Goal: Task Accomplishment & Management: Complete application form

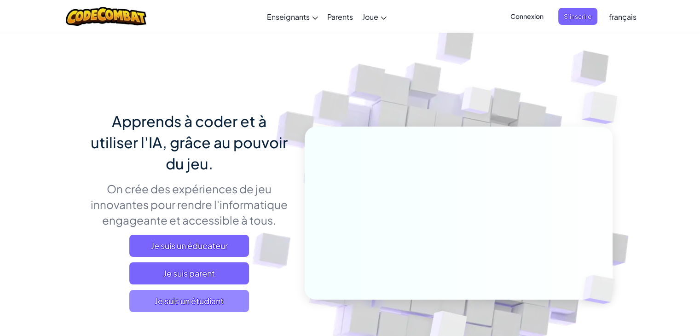
click at [192, 303] on span "Je suis un étudiant" at bounding box center [189, 301] width 120 height 22
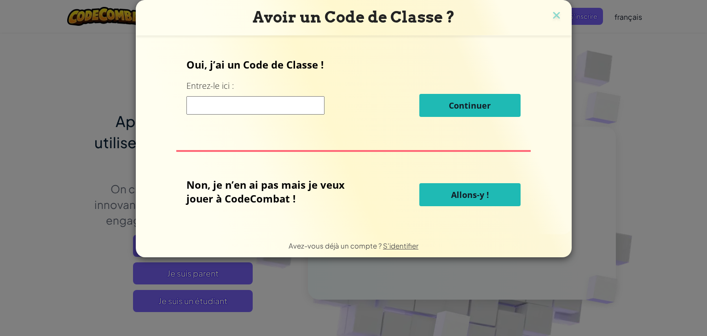
click at [449, 204] on button "Allons-y !" at bounding box center [469, 194] width 101 height 23
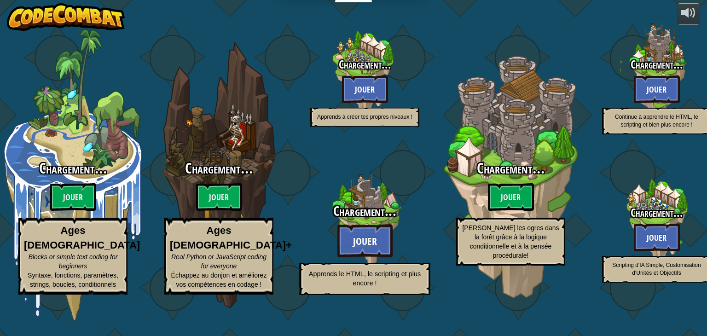
select select "fr"
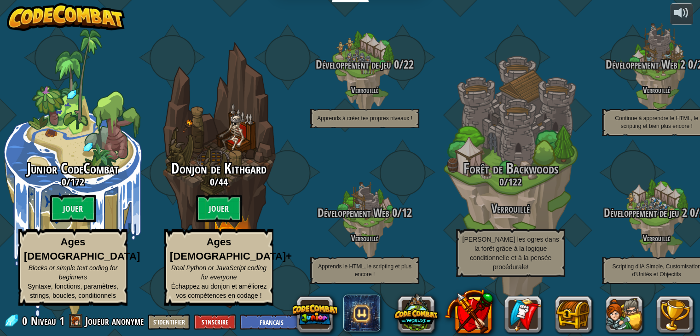
click at [242, 187] on h3 "0 / 44" at bounding box center [219, 181] width 146 height 11
select select "fr"
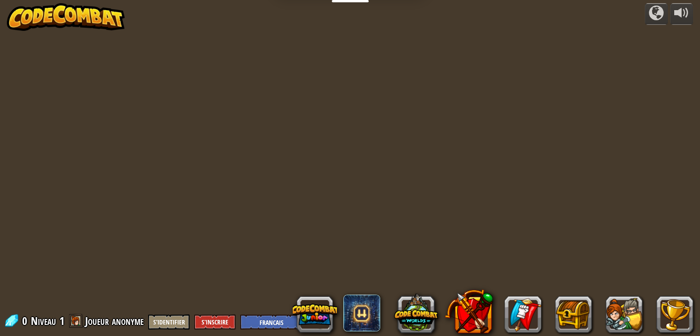
select select "fr"
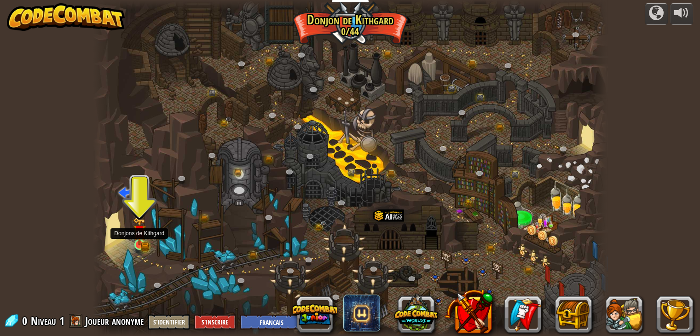
click at [145, 236] on img at bounding box center [139, 231] width 13 height 28
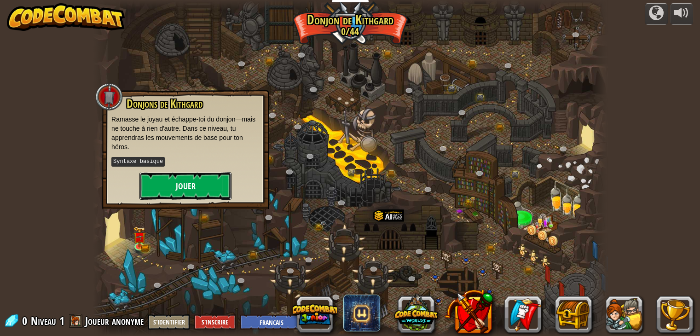
click at [174, 195] on button "Jouer" at bounding box center [185, 186] width 92 height 28
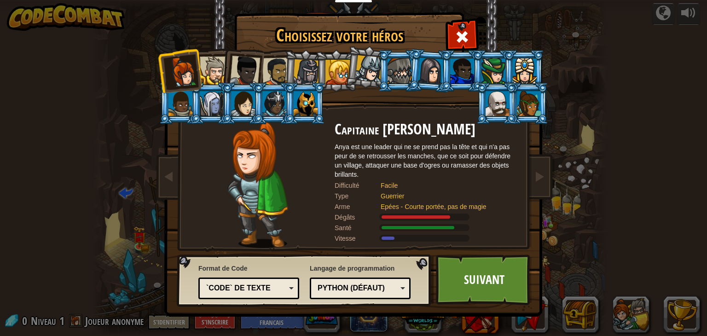
click at [338, 81] on div at bounding box center [337, 72] width 25 height 25
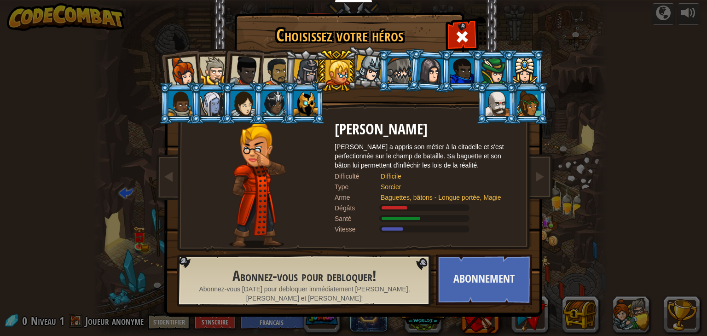
click at [280, 73] on div at bounding box center [276, 72] width 29 height 29
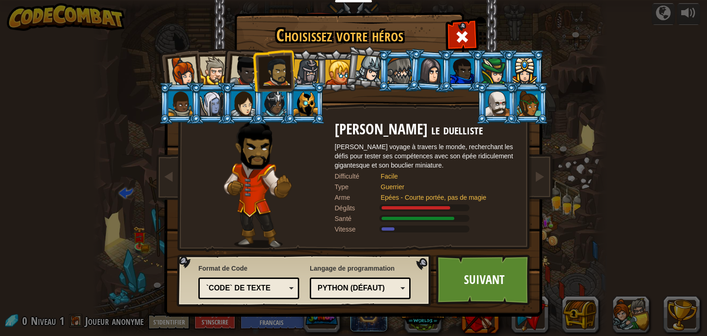
click at [234, 71] on div at bounding box center [245, 71] width 30 height 30
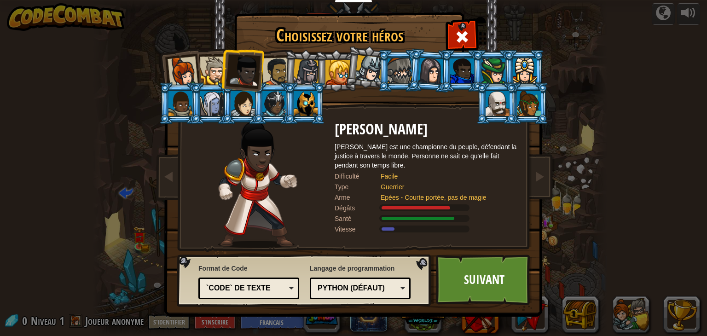
click at [209, 73] on div at bounding box center [214, 71] width 28 height 28
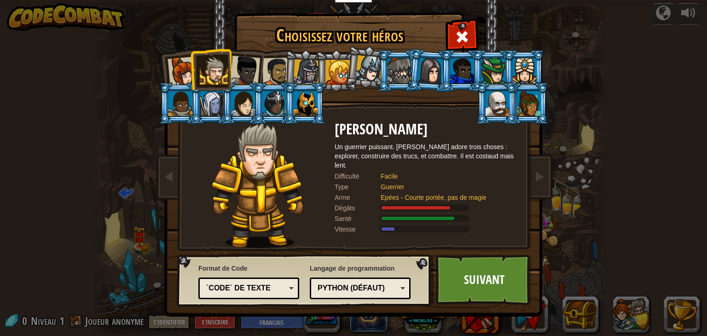
click at [177, 77] on div at bounding box center [183, 72] width 30 height 30
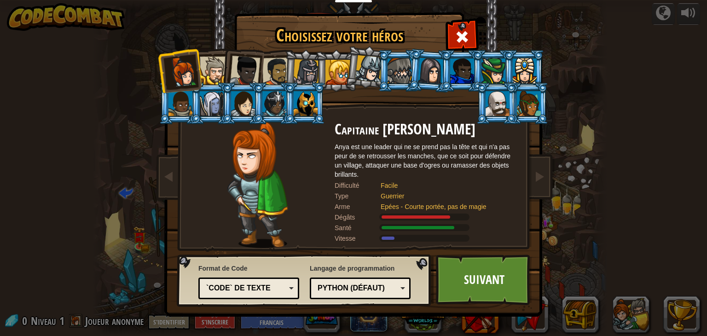
click at [212, 70] on div at bounding box center [214, 71] width 28 height 28
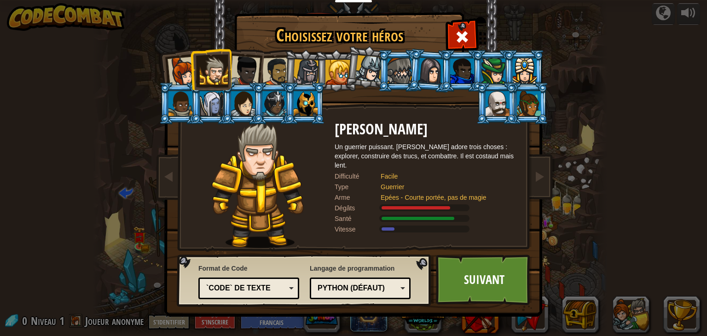
click at [256, 65] on div at bounding box center [245, 71] width 30 height 30
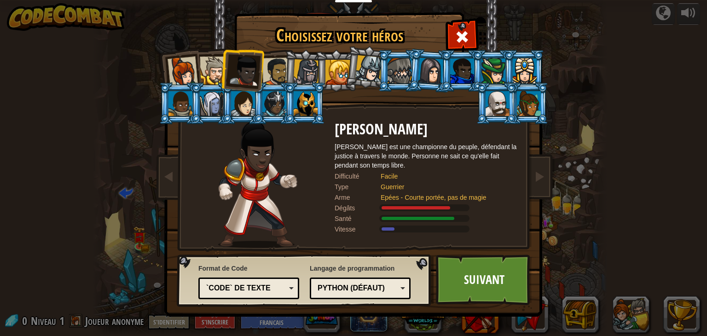
click at [269, 70] on div at bounding box center [276, 72] width 29 height 29
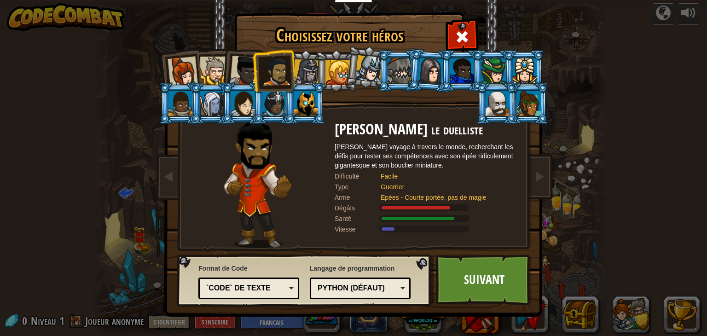
click at [220, 68] on div at bounding box center [214, 71] width 28 height 28
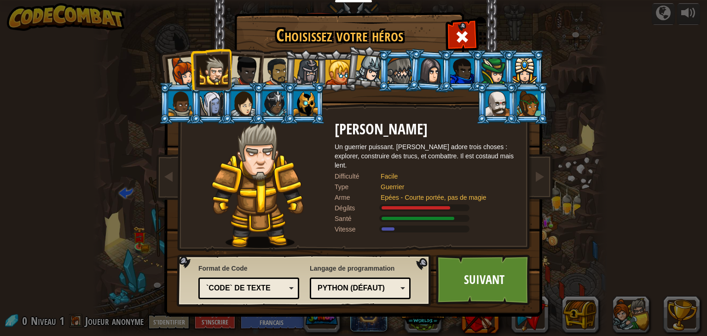
click at [273, 71] on div at bounding box center [276, 72] width 29 height 29
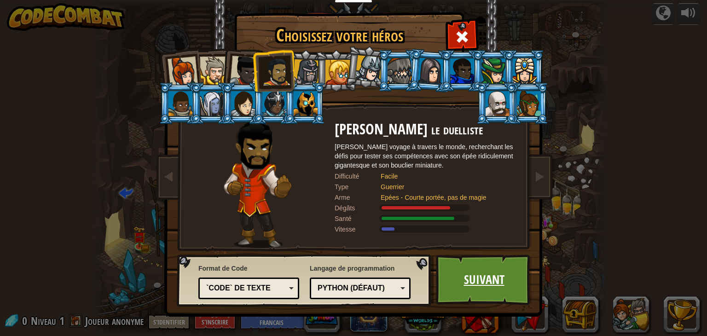
click at [484, 284] on link "Suivant" at bounding box center [484, 280] width 96 height 51
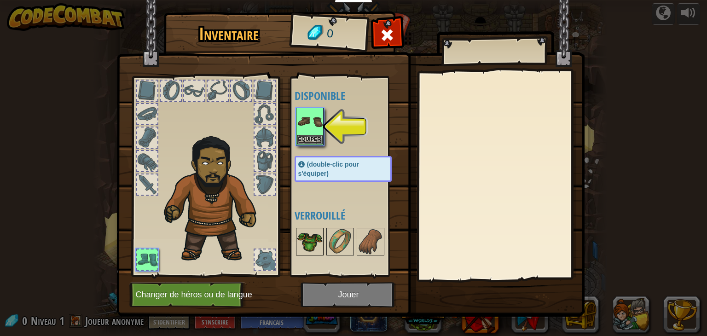
click at [313, 231] on img at bounding box center [310, 242] width 26 height 26
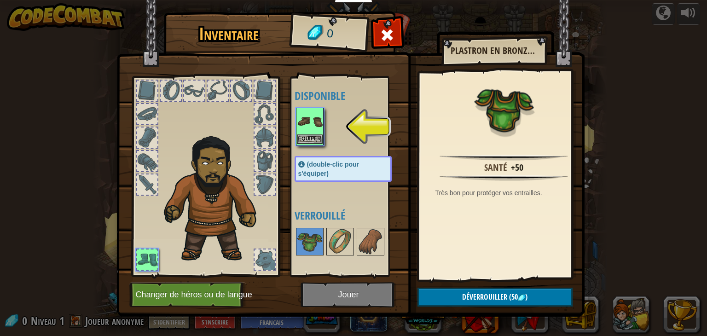
click at [309, 127] on img at bounding box center [310, 122] width 26 height 26
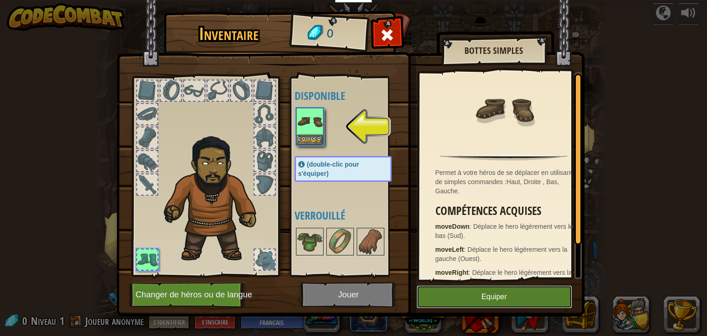
click at [443, 291] on button "Equiper" at bounding box center [495, 296] width 156 height 23
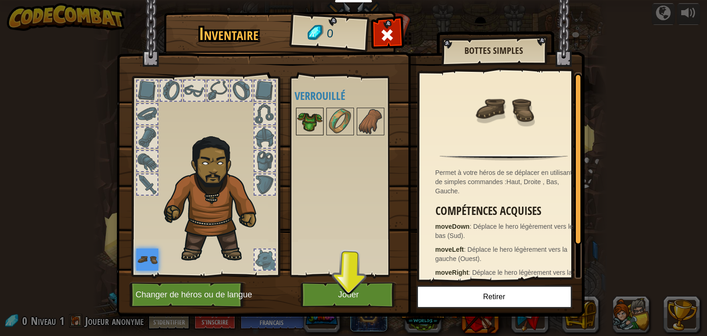
click at [321, 116] on img at bounding box center [310, 122] width 26 height 26
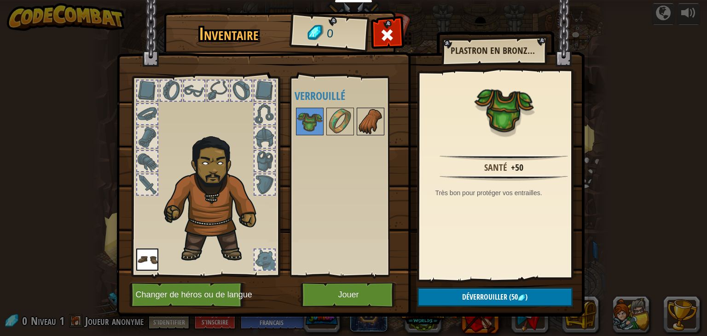
drag, startPoint x: 339, startPoint y: 131, endPoint x: 361, endPoint y: 125, distance: 23.2
click at [361, 125] on div "Disponible Equiper (double-clic pour s'équiper) Verrouillé" at bounding box center [353, 177] width 116 height 192
click at [361, 125] on img at bounding box center [371, 122] width 26 height 26
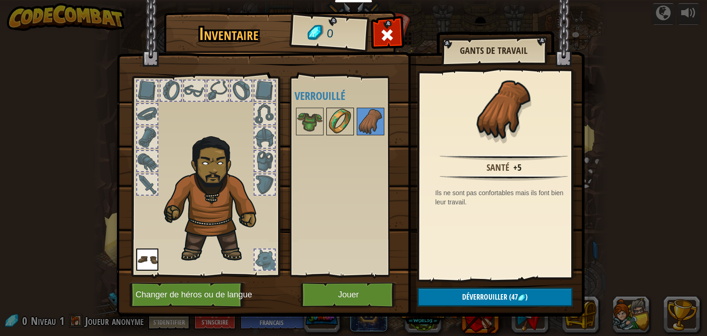
click at [348, 122] on img at bounding box center [340, 122] width 26 height 26
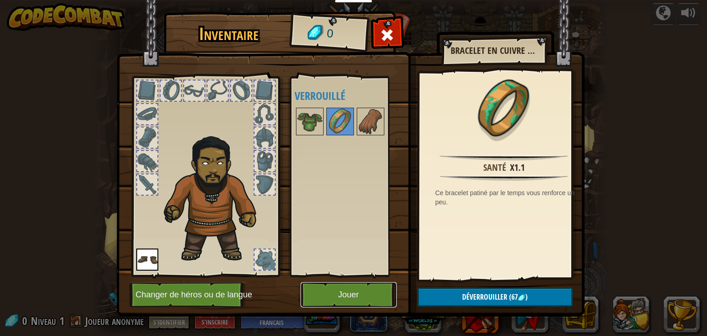
click at [318, 289] on button "Jouer" at bounding box center [349, 294] width 96 height 25
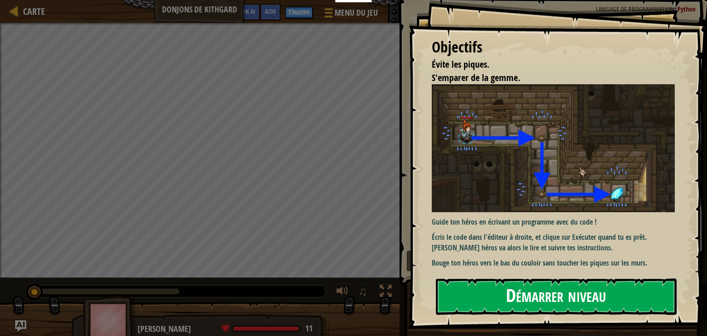
click at [482, 288] on button "Démarrer niveau" at bounding box center [556, 296] width 241 height 36
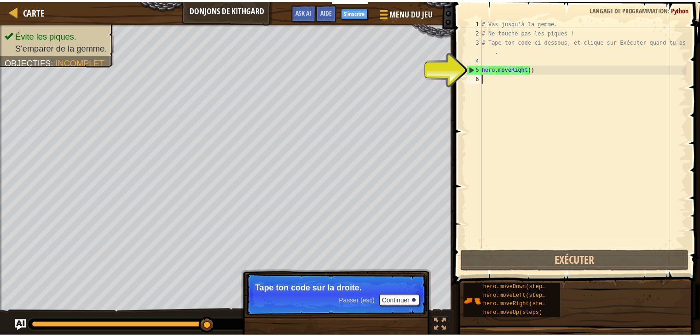
scroll to position [4, 0]
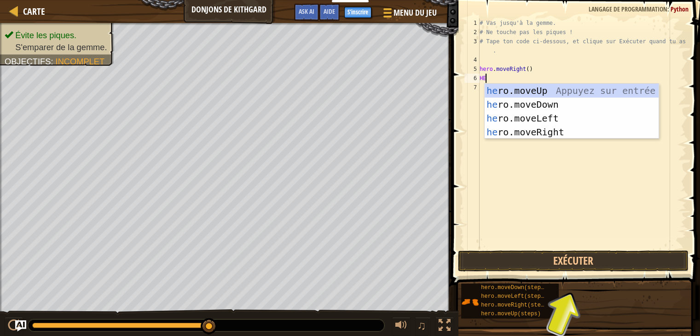
type textarea "H"
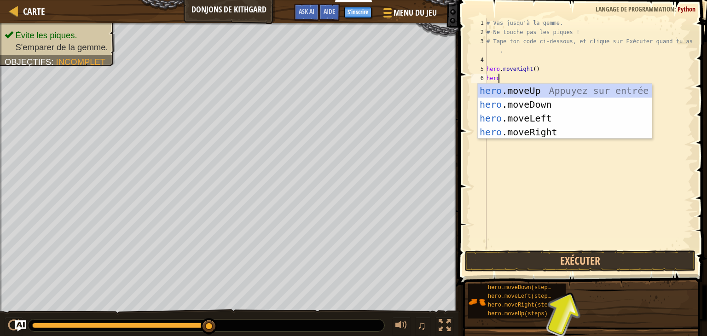
scroll to position [4, 0]
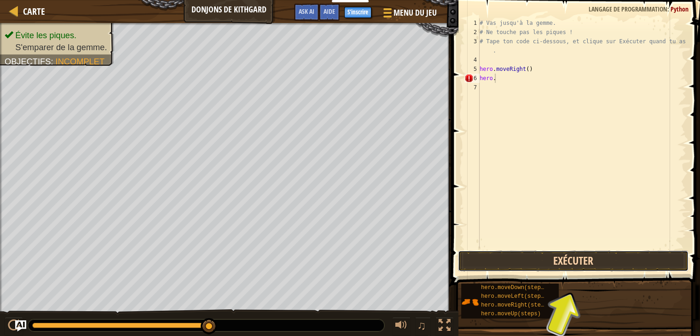
click at [561, 262] on button "Exécuter" at bounding box center [573, 260] width 231 height 21
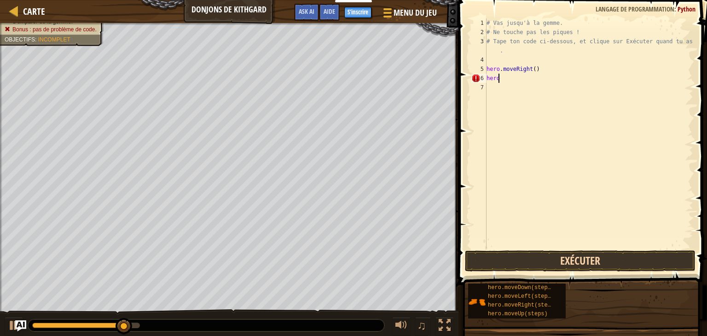
scroll to position [4, 0]
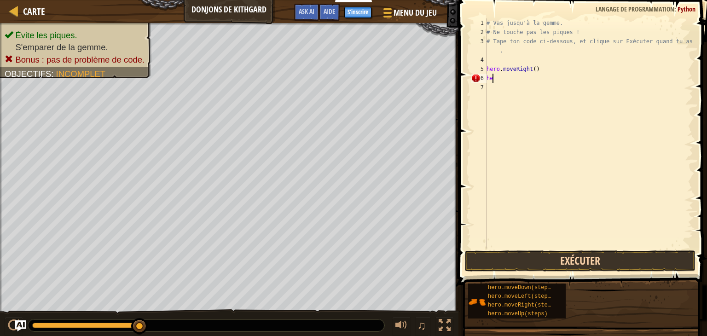
type textarea "h"
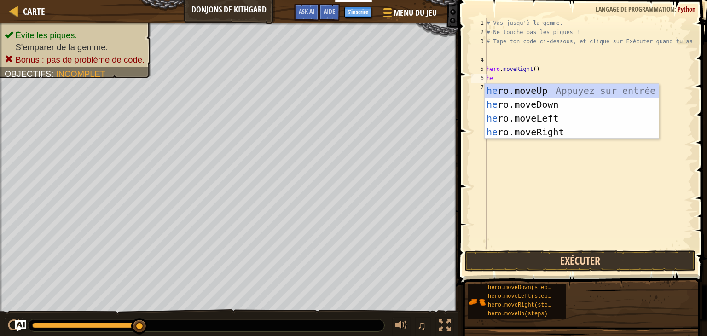
type textarea "her"
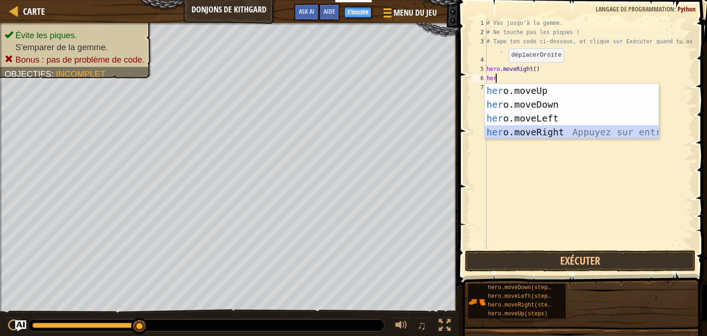
click at [566, 136] on div "her o.moveUp Appuyez sur entrée her o.moveDown Appuyez sur entrée her o.moveLef…" at bounding box center [572, 125] width 174 height 83
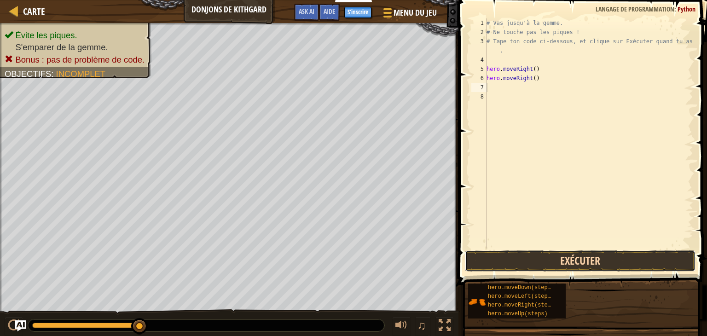
click at [570, 266] on button "Exécuter" at bounding box center [580, 260] width 231 height 21
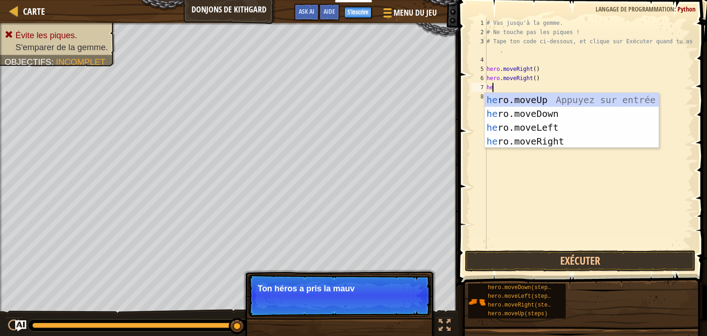
type textarea "her"
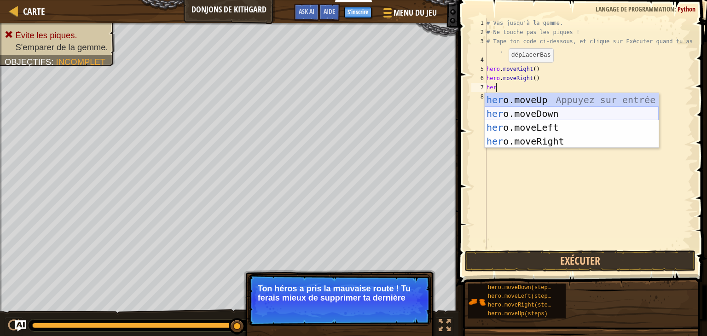
click at [531, 112] on div "her o.moveUp Appuyez sur entrée her o.moveDown Appuyez sur entrée her o.moveLef…" at bounding box center [572, 134] width 174 height 83
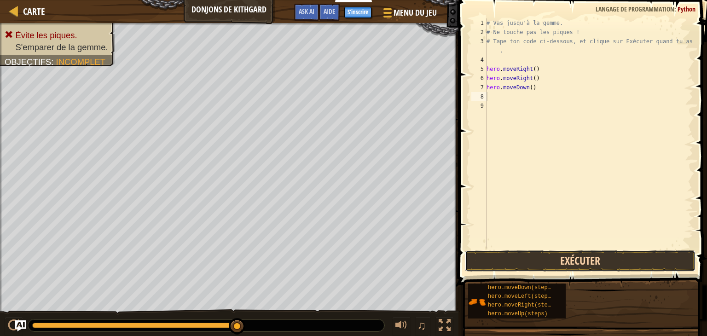
click at [533, 261] on button "Exécuter" at bounding box center [580, 260] width 231 height 21
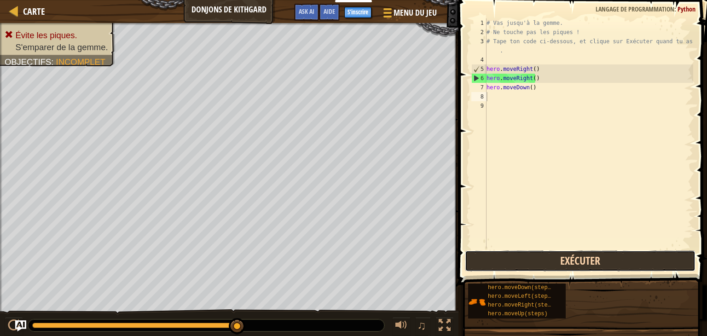
click at [540, 263] on button "Exécuter" at bounding box center [580, 260] width 231 height 21
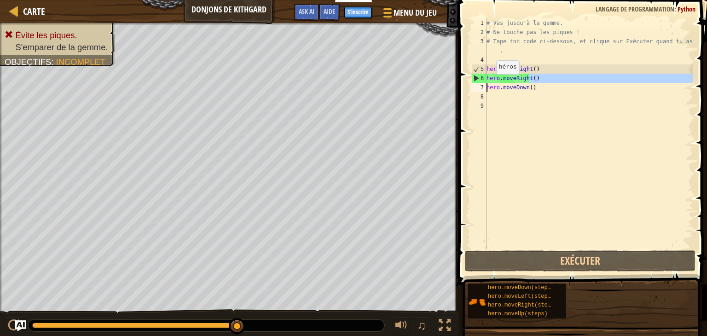
drag, startPoint x: 530, startPoint y: 78, endPoint x: 484, endPoint y: 83, distance: 46.4
click at [484, 83] on div "1 2 3 4 5 6 7 8 9 # Vas jusqu'à la gemme. # Ne touche pas les piques ! # Tape t…" at bounding box center [581, 133] width 224 height 230
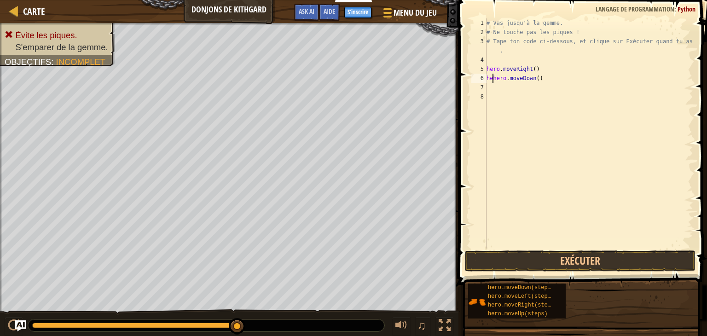
type textarea "hero.moveDown()"
click at [538, 256] on button "Exécuter" at bounding box center [580, 260] width 231 height 21
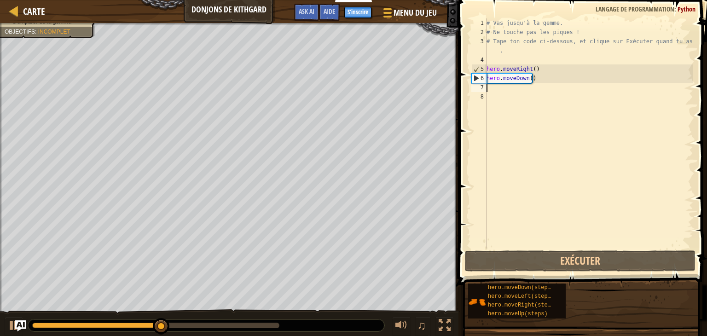
click at [506, 92] on div "# Vas jusqu'à la gemme. # Ne touche pas les piques ! # Tape ton code ci-dessous…" at bounding box center [589, 142] width 209 height 249
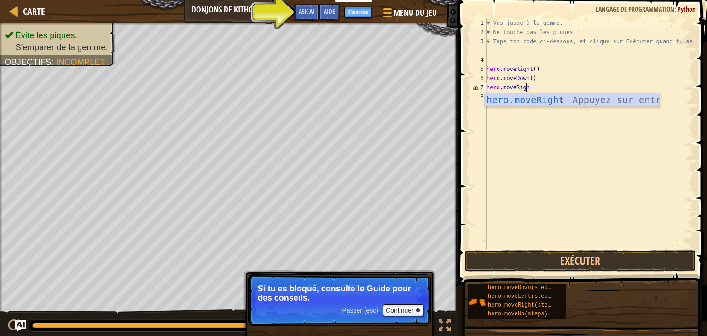
scroll to position [4, 3]
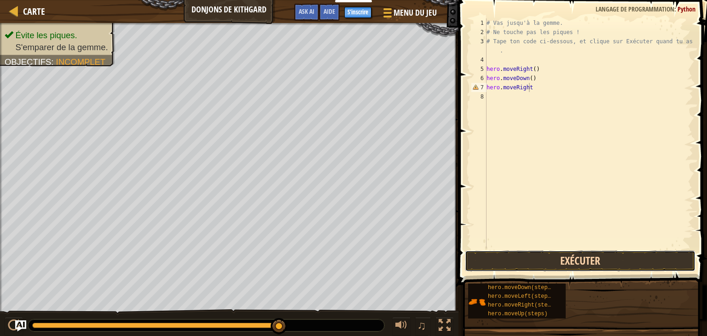
click at [555, 255] on button "Exécuter" at bounding box center [580, 260] width 231 height 21
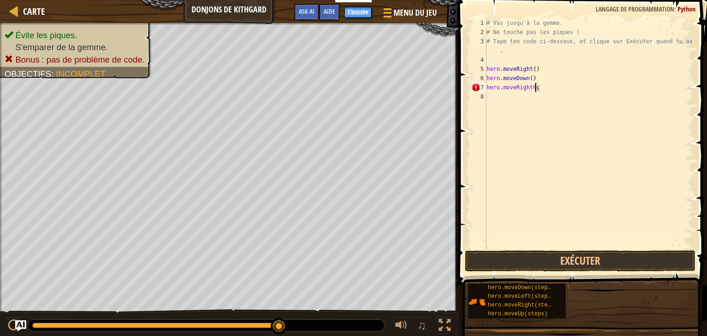
scroll to position [4, 3]
type textarea "hero.moveRight"
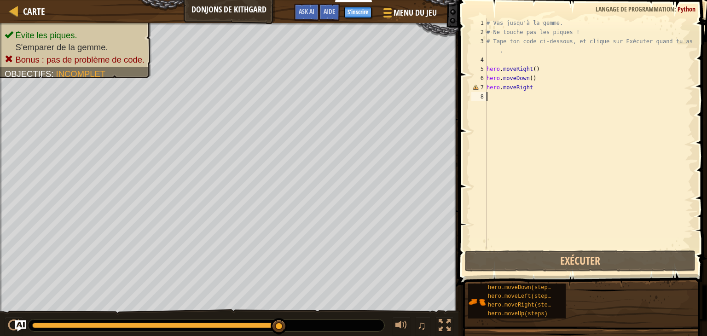
scroll to position [4, 0]
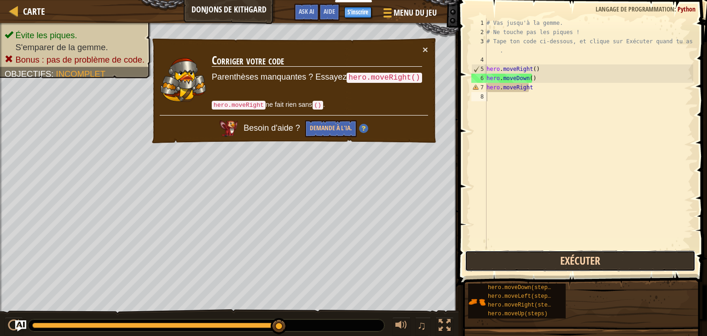
click at [585, 269] on button "Exécuter" at bounding box center [580, 260] width 231 height 21
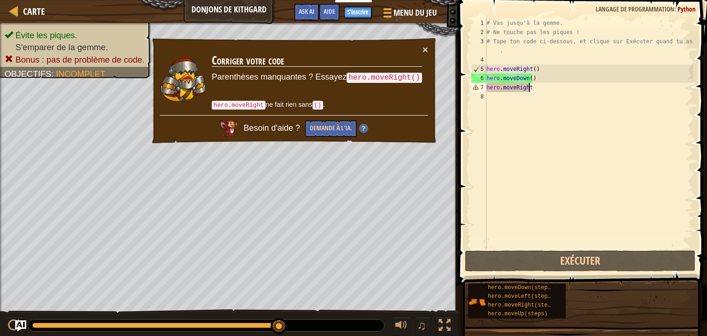
click at [555, 84] on div "# Vas jusqu'à la gemme. # Ne touche pas les piques ! # Tape ton code ci-dessous…" at bounding box center [589, 142] width 209 height 249
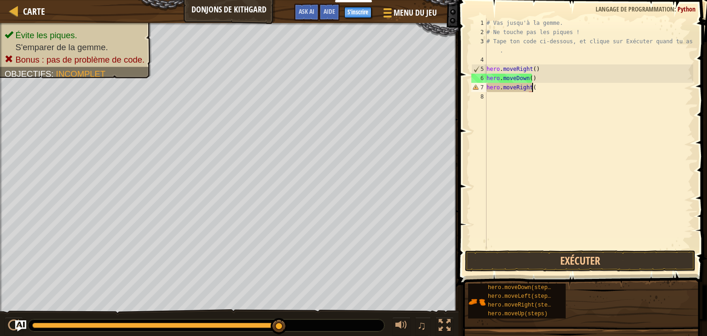
scroll to position [4, 3]
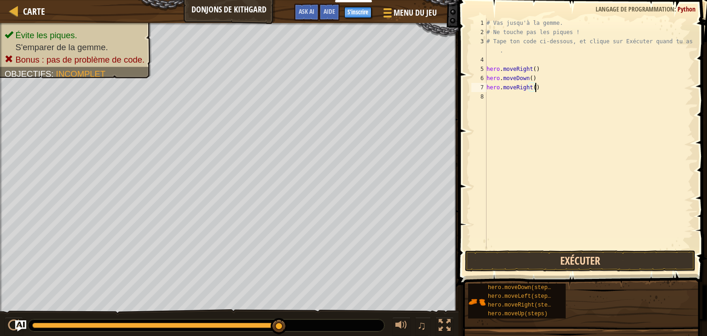
type textarea "hero.moveRight()"
click at [536, 251] on button "Exécuter" at bounding box center [580, 260] width 231 height 21
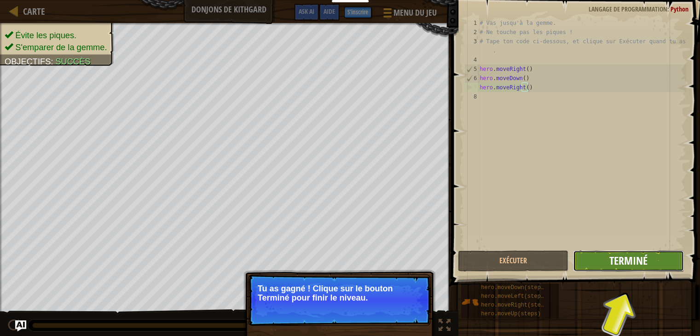
click at [635, 261] on span "Terminé" at bounding box center [628, 260] width 38 height 15
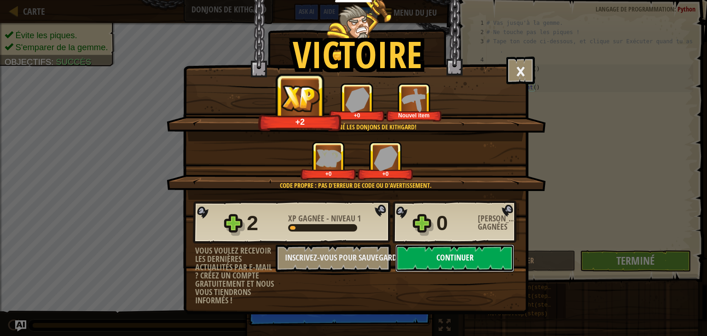
click at [470, 262] on button "Continuer" at bounding box center [454, 258] width 119 height 28
select select "fr"
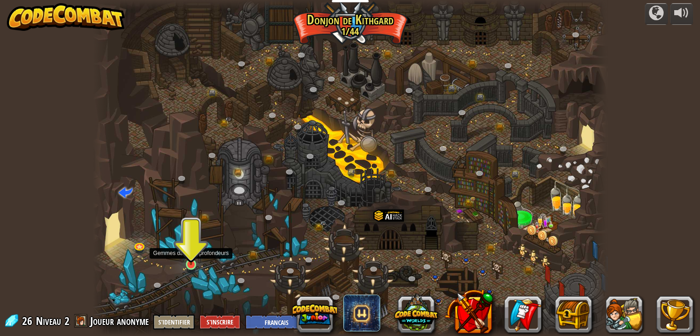
click at [196, 262] on img at bounding box center [191, 250] width 13 height 29
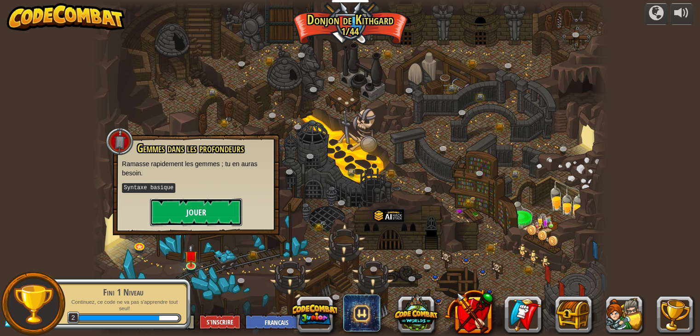
click at [209, 217] on button "Jouer" at bounding box center [196, 212] width 92 height 28
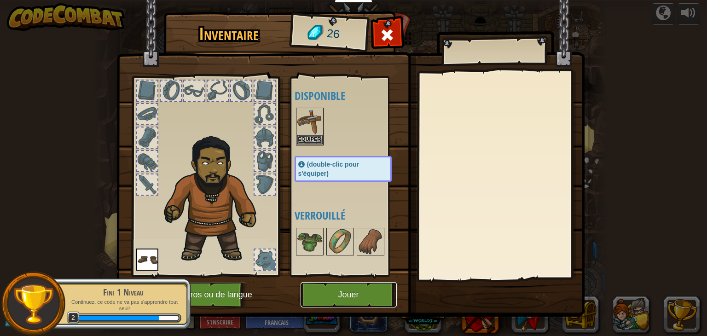
click at [330, 290] on button "Jouer" at bounding box center [349, 294] width 96 height 25
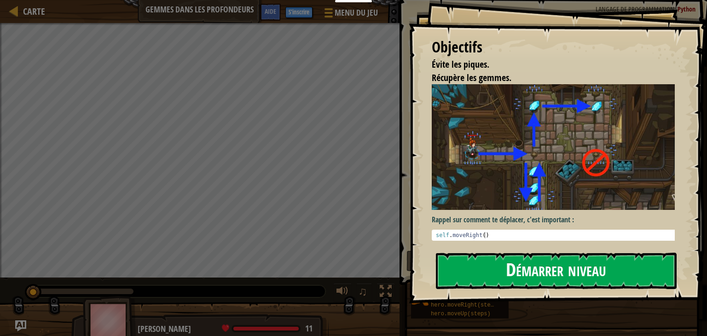
click at [484, 278] on button "Démarrer niveau" at bounding box center [556, 271] width 241 height 36
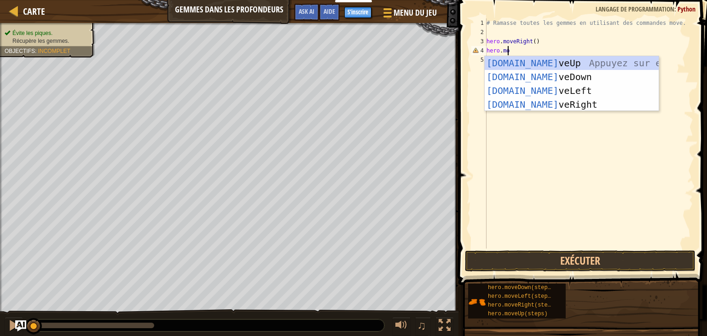
scroll to position [4, 1]
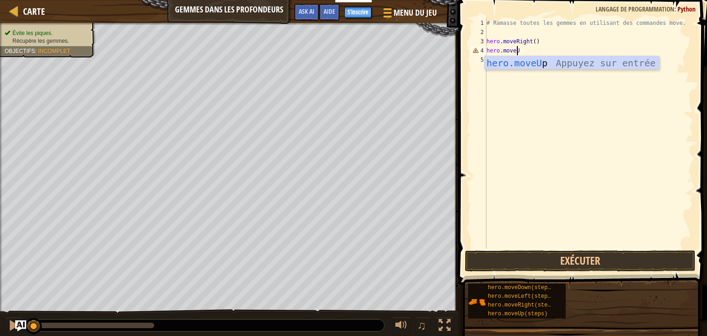
type textarea "hero.moveUp"
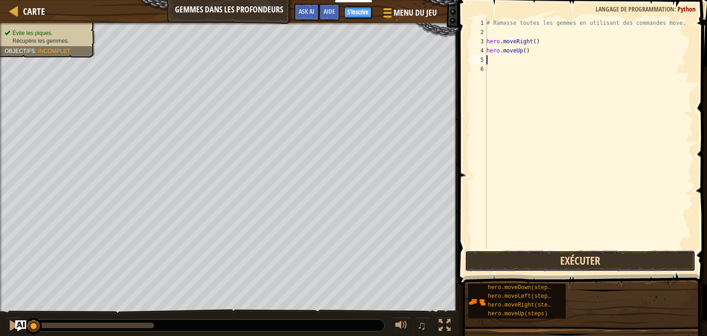
click at [514, 267] on button "Exécuter" at bounding box center [580, 260] width 231 height 21
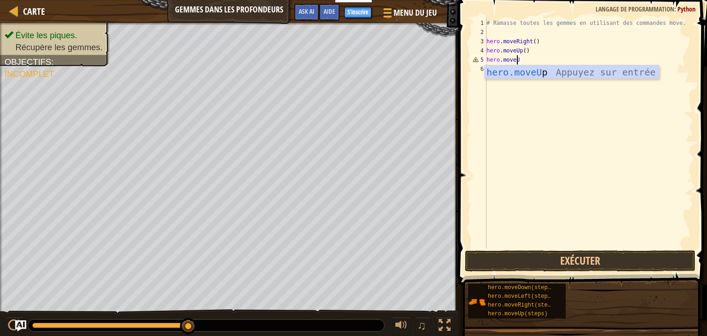
scroll to position [4, 2]
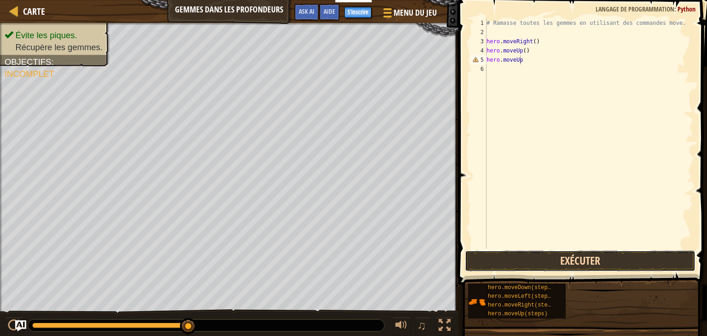
click at [543, 260] on button "Exécuter" at bounding box center [580, 260] width 231 height 21
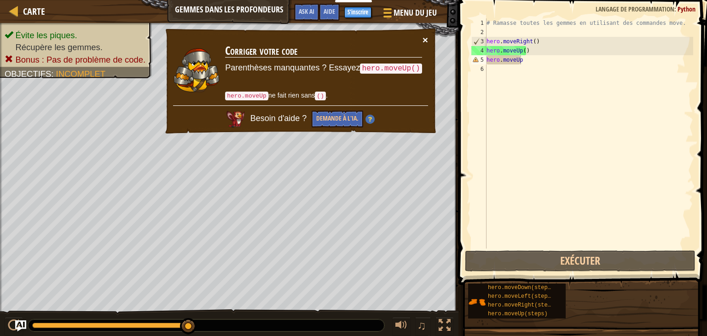
click at [424, 36] on button "×" at bounding box center [426, 40] width 6 height 10
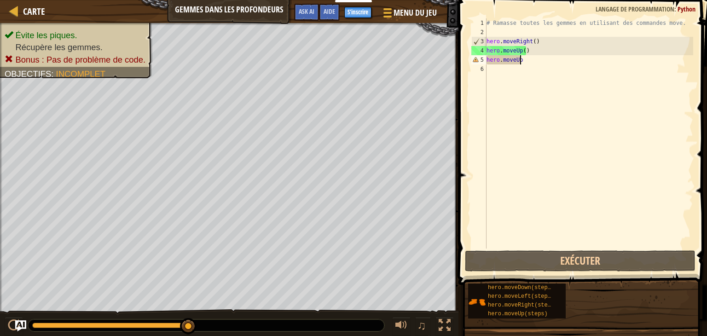
scroll to position [4, 2]
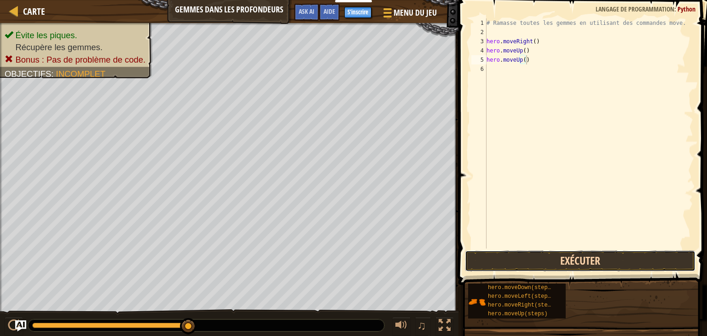
click at [548, 260] on button "Exécuter" at bounding box center [580, 260] width 231 height 21
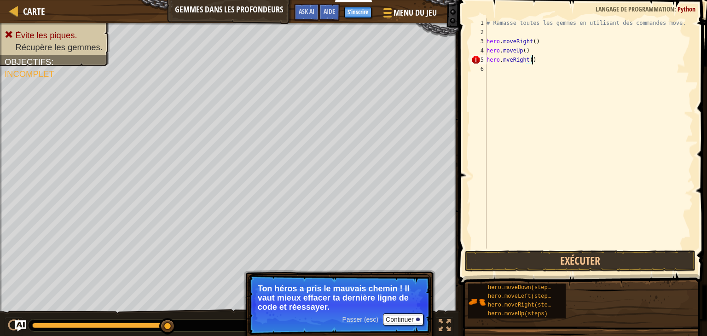
scroll to position [4, 3]
click at [550, 260] on button "Exécuter" at bounding box center [580, 260] width 231 height 21
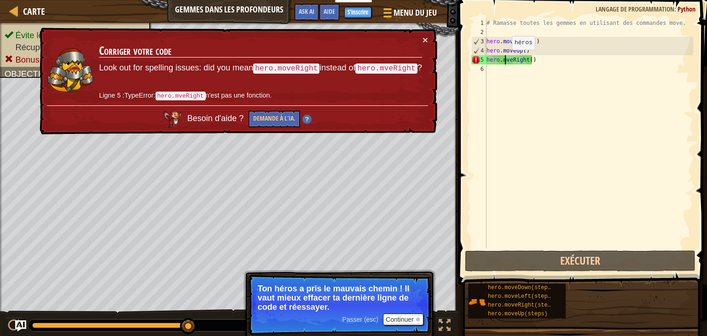
click at [504, 59] on div "# Ramasse toutes les gemmes en utilisant des commandes move. hero . moveRight (…" at bounding box center [589, 142] width 209 height 249
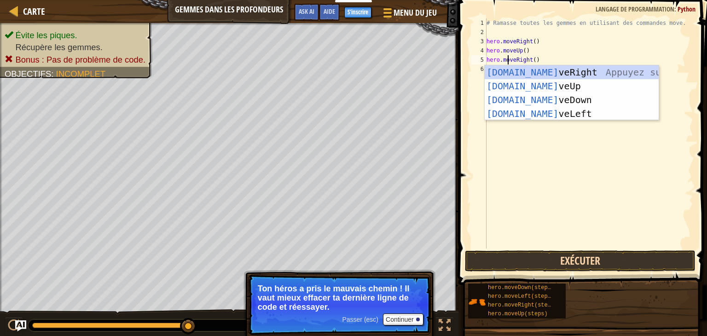
type textarea "hero.moveRight()"
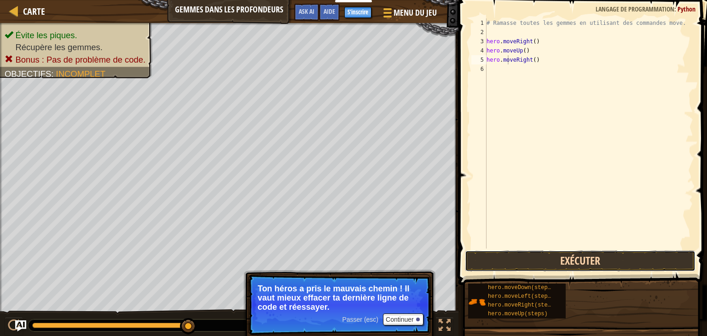
click at [578, 258] on button "Exécuter" at bounding box center [580, 260] width 231 height 21
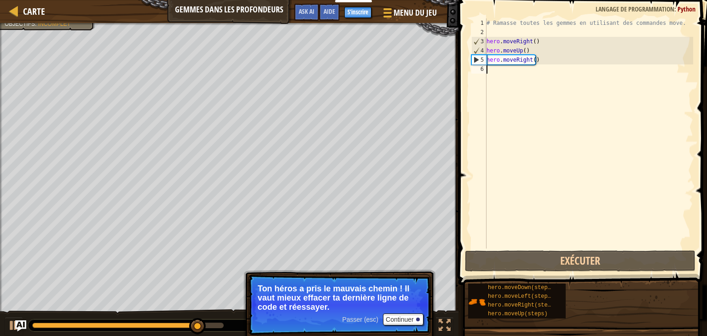
click at [489, 72] on div "# Ramasse toutes les gemmes en utilisant des commandes move. hero . moveRight (…" at bounding box center [589, 142] width 209 height 249
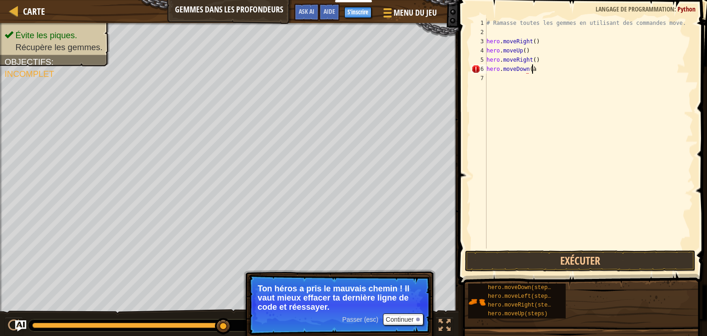
scroll to position [4, 3]
type textarea "hero.moveDown()"
click at [497, 82] on div "# Ramasse toutes les gemmes en utilisant des commandes move. hero . moveRight (…" at bounding box center [589, 142] width 209 height 249
type textarea "hero.moveLeft()"
click at [524, 258] on button "Exécuter" at bounding box center [580, 260] width 231 height 21
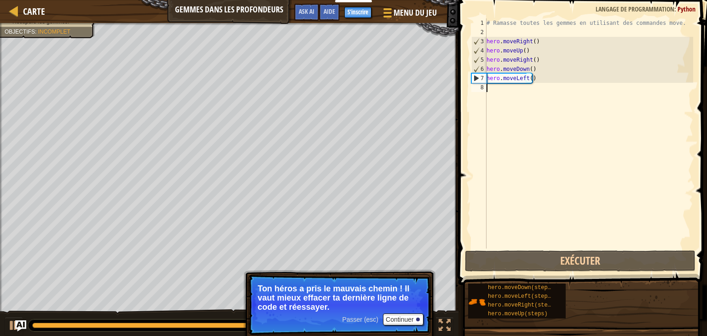
click at [504, 85] on div "# Ramasse toutes les gemmes en utilisant des commandes move. hero . moveRight (…" at bounding box center [589, 142] width 209 height 249
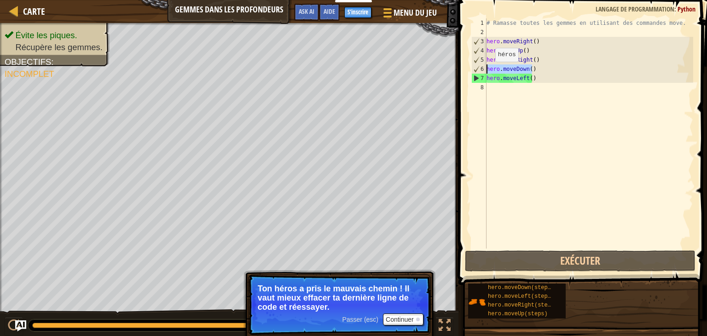
drag, startPoint x: 536, startPoint y: 69, endPoint x: 488, endPoint y: 70, distance: 47.9
click at [488, 70] on div "# Ramasse toutes les gemmes en utilisant des commandes move. hero . moveRight (…" at bounding box center [589, 142] width 209 height 249
type textarea "hero.moveDown()"
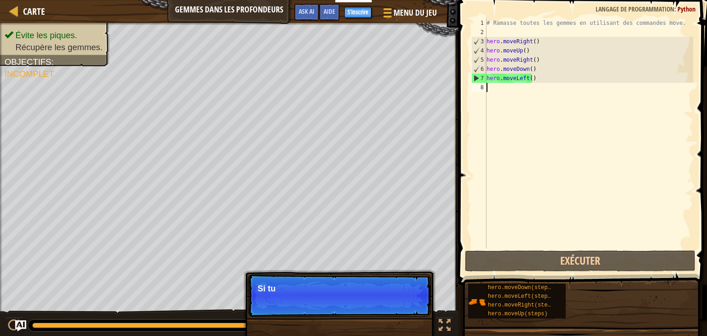
click at [497, 91] on div "# Ramasse toutes les gemmes en utilisant des commandes move. hero . moveRight (…" at bounding box center [589, 142] width 209 height 249
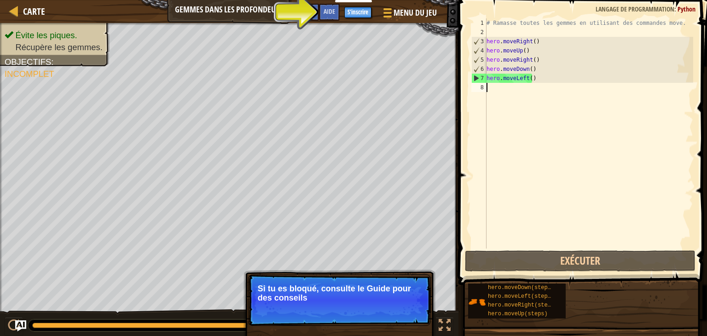
paste textarea "hero.moveDown()"
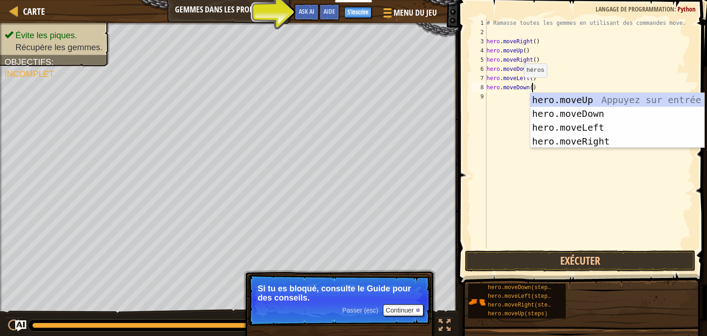
click at [516, 87] on div "# Ramasse toutes les gemmes en utilisant des commandes move. hero . moveRight (…" at bounding box center [589, 142] width 209 height 249
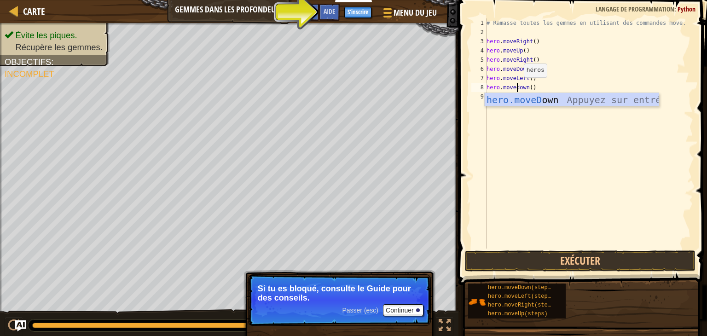
scroll to position [4, 2]
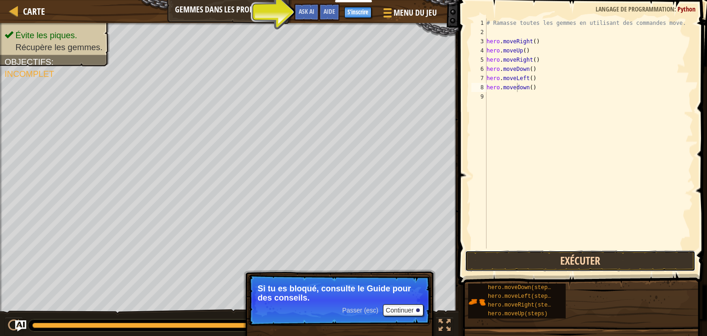
click at [525, 258] on button "Exécuter" at bounding box center [580, 260] width 231 height 21
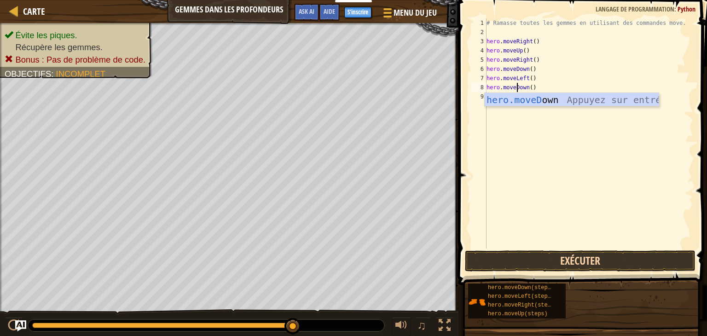
type textarea "hero.moveDown()"
click at [533, 259] on button "Exécuter" at bounding box center [580, 260] width 231 height 21
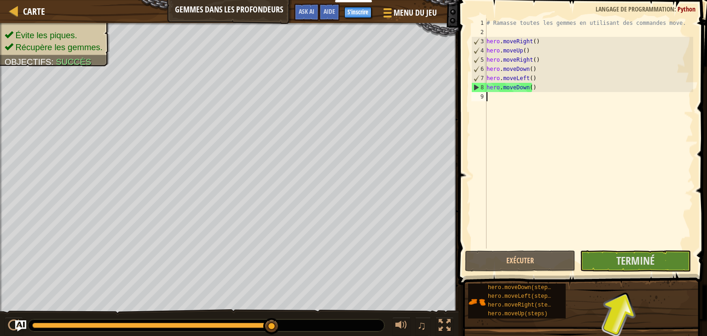
click at [503, 98] on div "# Ramasse toutes les gemmes en utilisant des commandes move. hero . moveRight (…" at bounding box center [589, 142] width 209 height 249
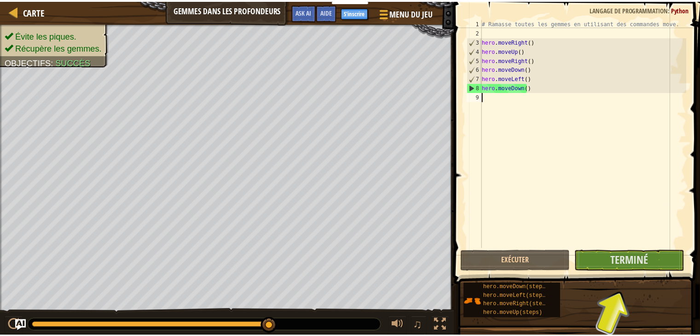
scroll to position [4, 0]
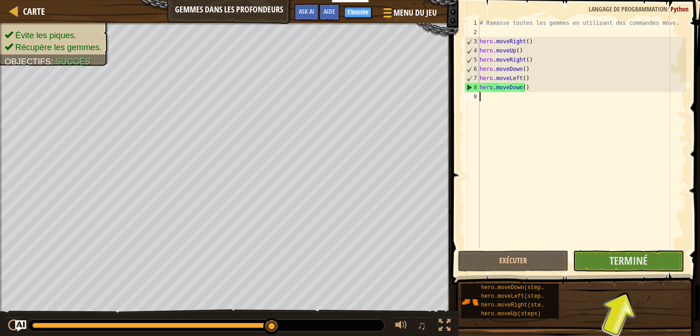
type textarea "J"
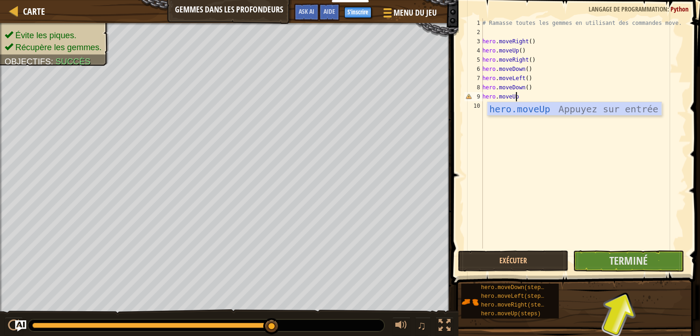
scroll to position [4, 2]
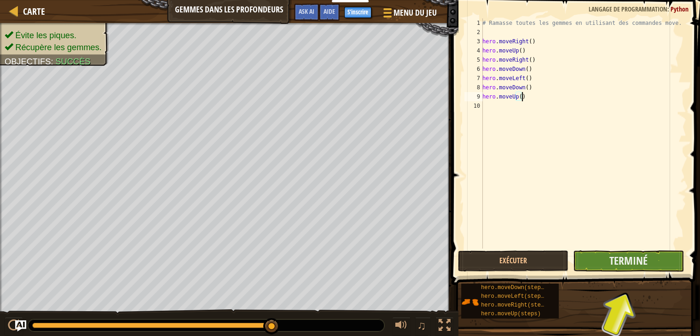
type textarea "hero.moveUp()"
click at [598, 266] on button "Terminé" at bounding box center [628, 260] width 110 height 21
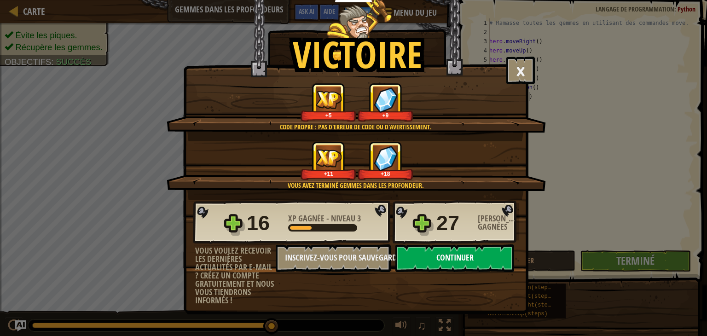
click at [412, 254] on button "Continuer" at bounding box center [454, 258] width 119 height 28
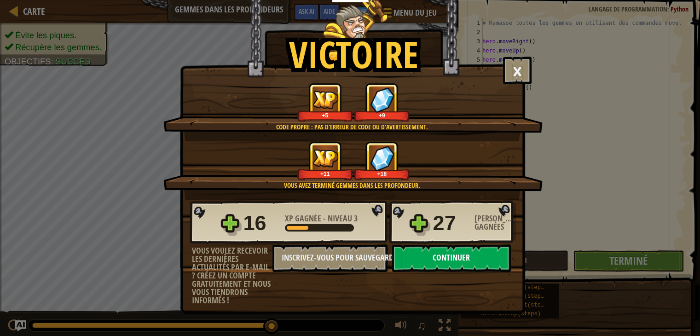
select select "fr"
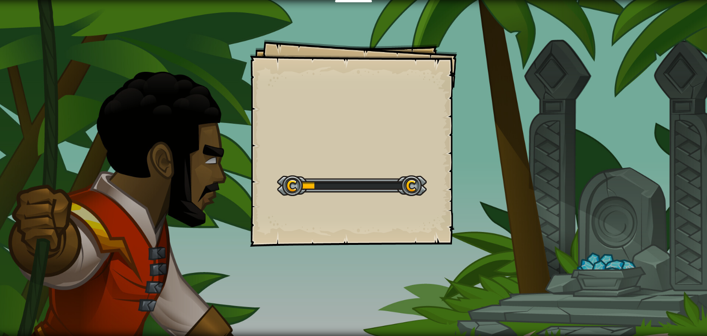
select select "fr"
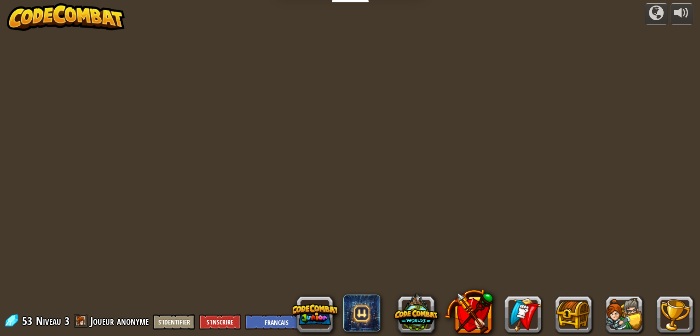
select select "fr"
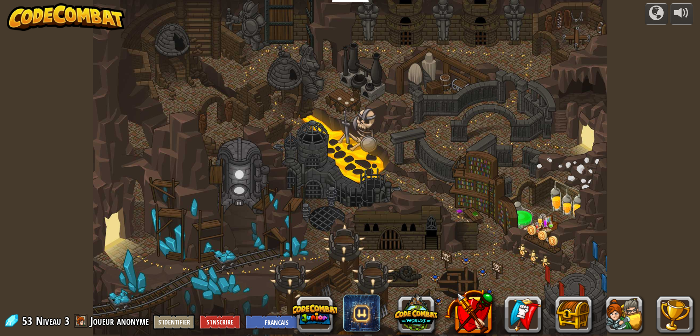
select select "fr"
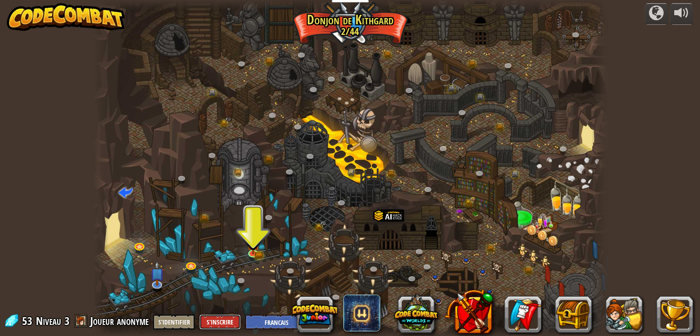
click at [223, 320] on button "S'inscrire" at bounding box center [219, 321] width 41 height 15
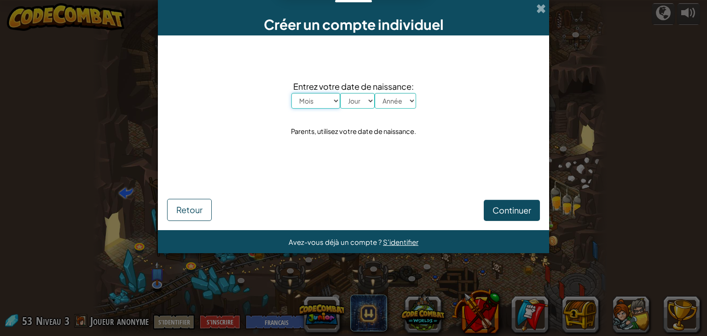
click at [331, 99] on select "Mois [PERSON_NAME] Mars Avril Mai Juin Juillet Août Septembre Octobre Novembre …" at bounding box center [315, 101] width 49 height 16
select select "2"
click at [291, 93] on select "Mois [PERSON_NAME] Mars Avril Mai Juin Juillet Août Septembre Octobre Novembre …" at bounding box center [315, 101] width 49 height 16
click at [326, 138] on div "Entrez votre date de naissance: [PERSON_NAME] Mars Avril Mai Juin Juillet Août …" at bounding box center [353, 109] width 373 height 128
click at [363, 102] on select "Jour 1 2 3 4 5 6 7 8 9 10 11 12 13 14 15 16 17 18 19 20 21 22 23 24 25 26 27 28…" at bounding box center [357, 101] width 35 height 16
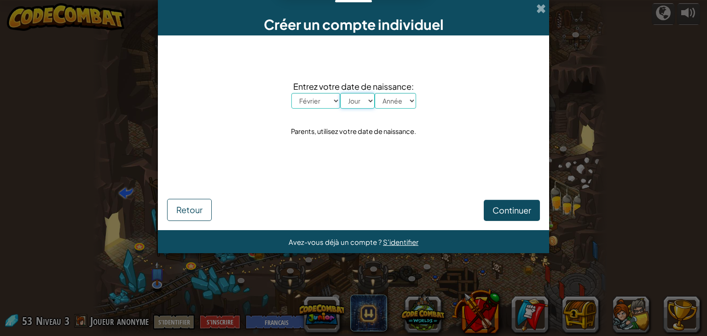
select select "4"
click at [340, 93] on select "Jour 1 2 3 4 5 6 7 8 9 10 11 12 13 14 15 16 17 18 19 20 21 22 23 24 25 26 27 28…" at bounding box center [357, 101] width 35 height 16
click at [404, 104] on select "Année 2025 2024 2023 2022 2021 2020 2019 2018 2017 2016 2015 2014 2013 2012 201…" at bounding box center [395, 101] width 41 height 16
select select "2008"
click at [375, 93] on select "Année 2025 2024 2023 2022 2021 2020 2019 2018 2017 2016 2015 2014 2013 2012 201…" at bounding box center [395, 101] width 41 height 16
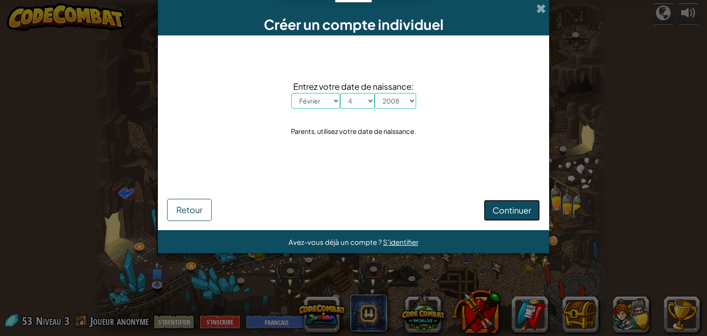
click at [510, 212] on span "Continuer" at bounding box center [512, 210] width 39 height 11
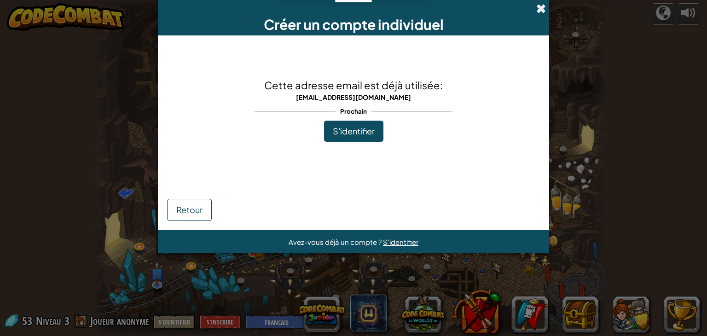
click at [541, 11] on span at bounding box center [541, 9] width 10 height 10
